Goal: Task Accomplishment & Management: Manage account settings

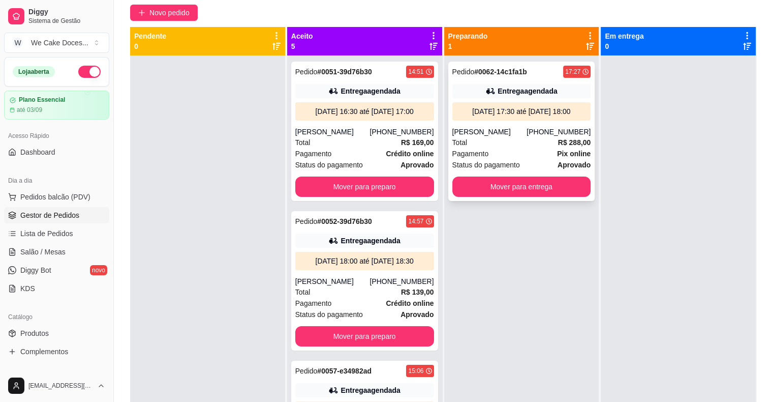
scroll to position [405, 0]
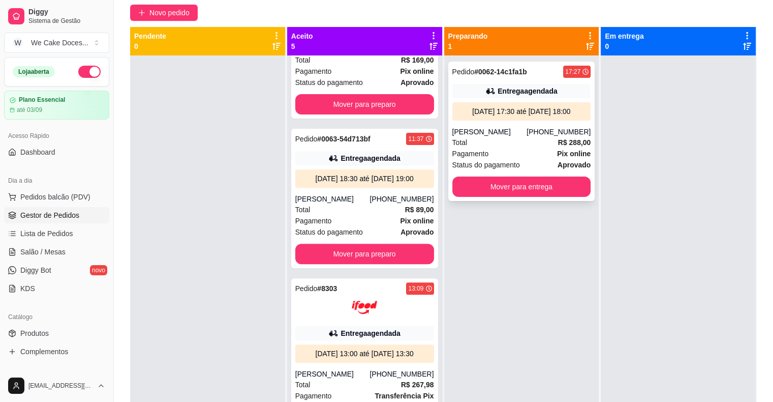
click at [524, 129] on div "[PERSON_NAME]" at bounding box center [489, 132] width 75 height 10
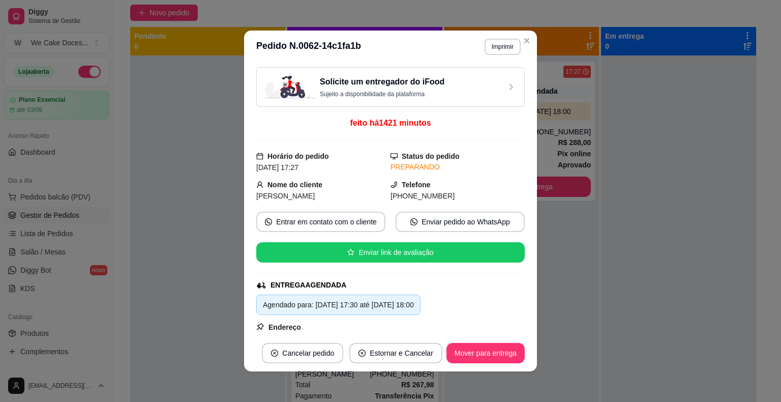
click at [478, 81] on div "Solicite um entregador do iFood Sujeito a disponibilidade da plataforma" at bounding box center [390, 87] width 251 height 22
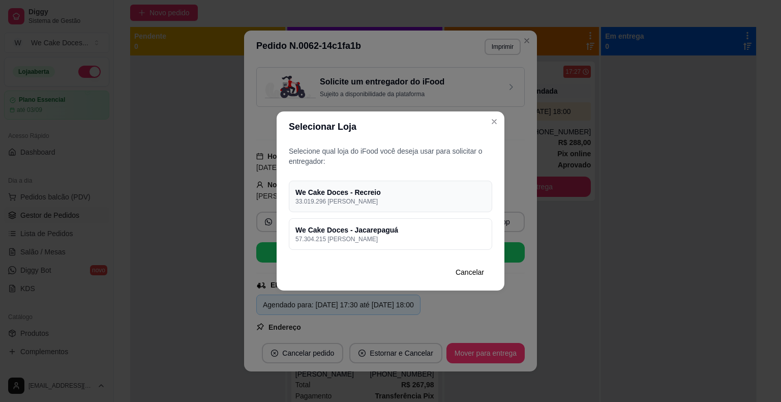
click at [468, 201] on p "33.019.296 [PERSON_NAME]" at bounding box center [390, 201] width 190 height 8
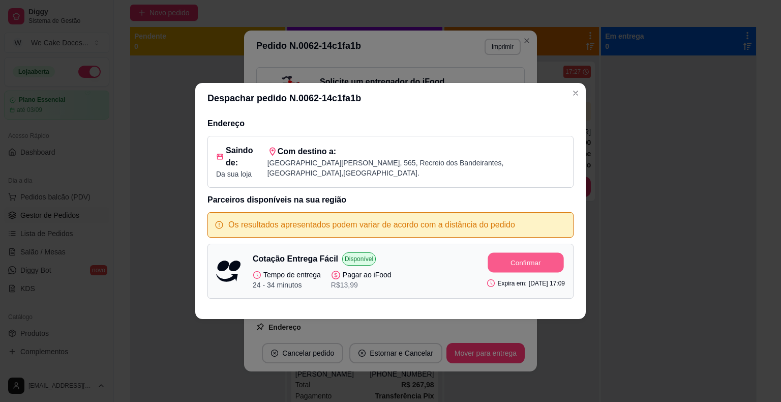
click at [507, 253] on button "Confirmar" at bounding box center [526, 263] width 76 height 20
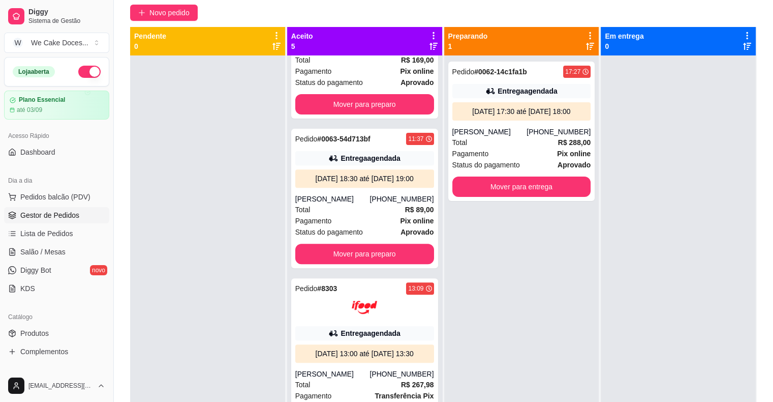
scroll to position [367, 0]
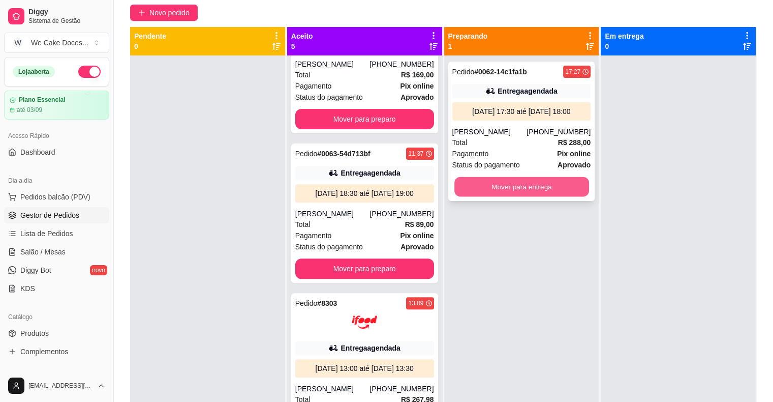
click at [510, 177] on button "Mover para entrega" at bounding box center [521, 187] width 135 height 20
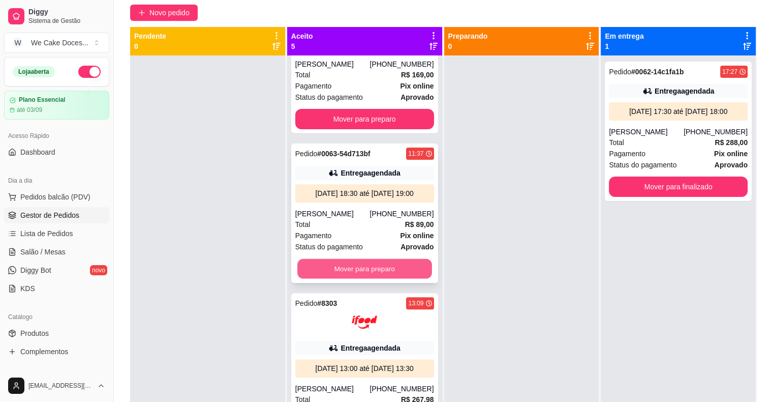
click at [384, 279] on button "Mover para preparo" at bounding box center [364, 269] width 135 height 20
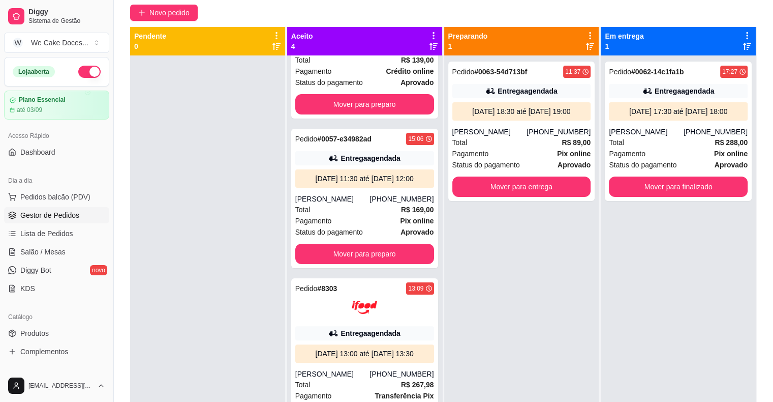
scroll to position [272, 0]
drag, startPoint x: 430, startPoint y: 251, endPoint x: 431, endPoint y: 245, distance: 6.2
click at [431, 245] on div "Pedido # 0051-39d76b30 14:51 Entrega agendada [DATE] 16:30 até [DATE] 17:00 [PE…" at bounding box center [364, 256] width 155 height 402
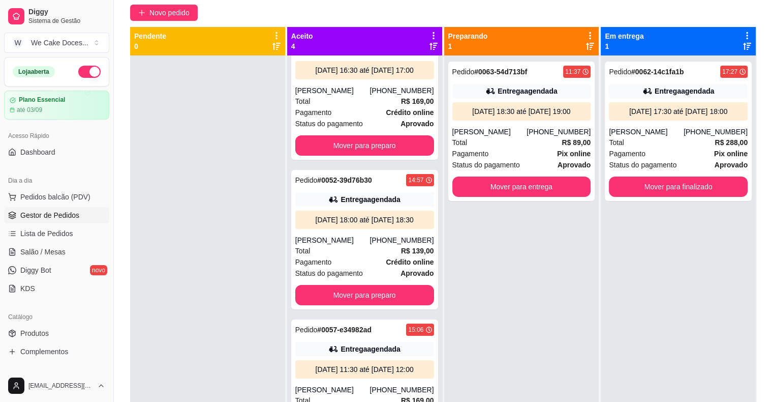
scroll to position [0, 0]
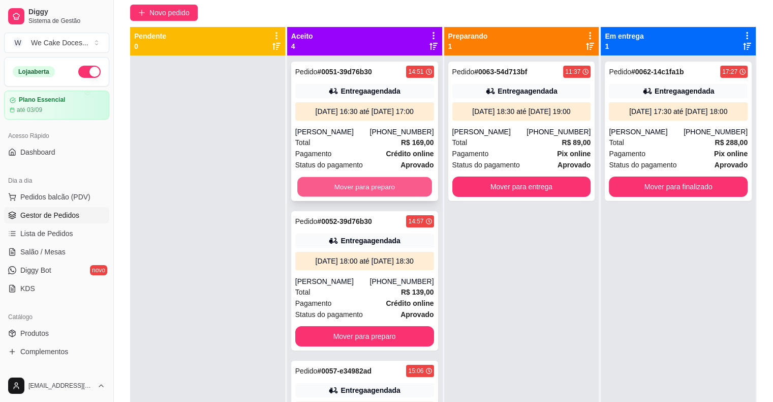
click at [360, 193] on button "Mover para preparo" at bounding box center [364, 187] width 135 height 20
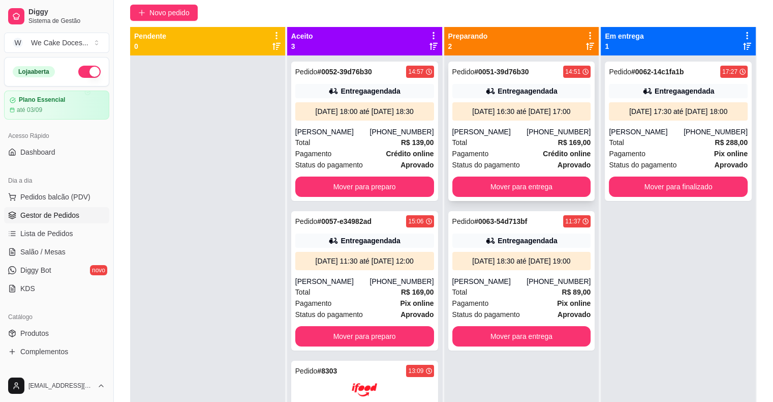
click at [498, 134] on div "[PERSON_NAME]" at bounding box center [489, 132] width 75 height 10
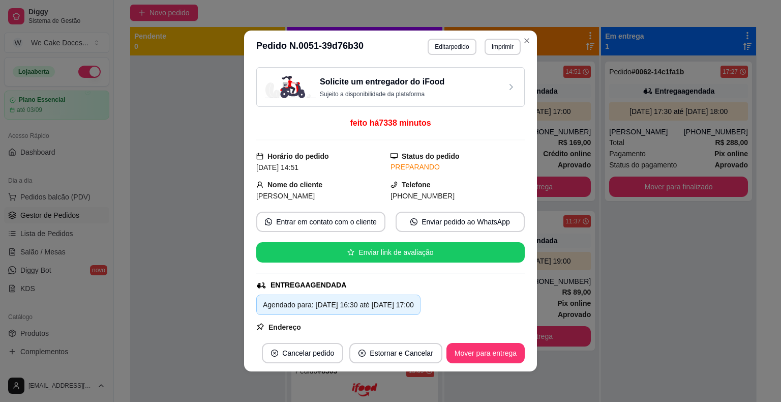
click at [481, 74] on div "Solicite um entregador do iFood Sujeito a disponibilidade da plataforma" at bounding box center [390, 87] width 268 height 40
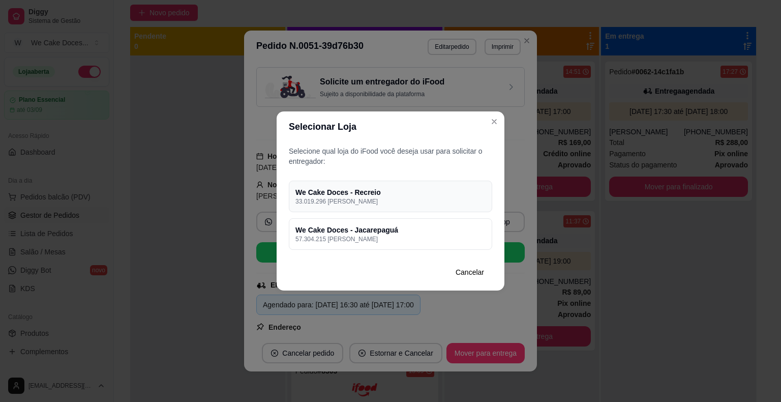
click at [462, 197] on p "33.019.296 [PERSON_NAME]" at bounding box center [390, 201] width 190 height 8
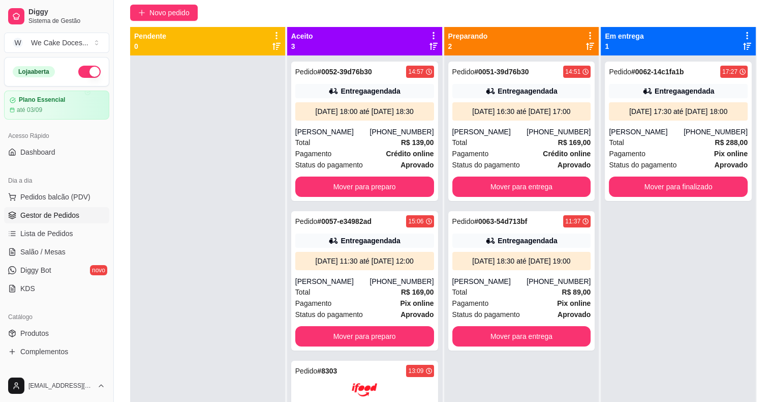
click at [684, 251] on div "Pedido # 0062-14c1fa1b 17:27 Entrega agendada [DATE] 17:30 até [DATE] 18:00 [PE…" at bounding box center [678, 256] width 155 height 402
click at [622, 291] on div "Pedido # 0062-14c1fa1b 17:27 Entrega agendada [DATE] 17:30 até [DATE] 18:00 [PE…" at bounding box center [678, 256] width 155 height 402
